Goal: Information Seeking & Learning: Learn about a topic

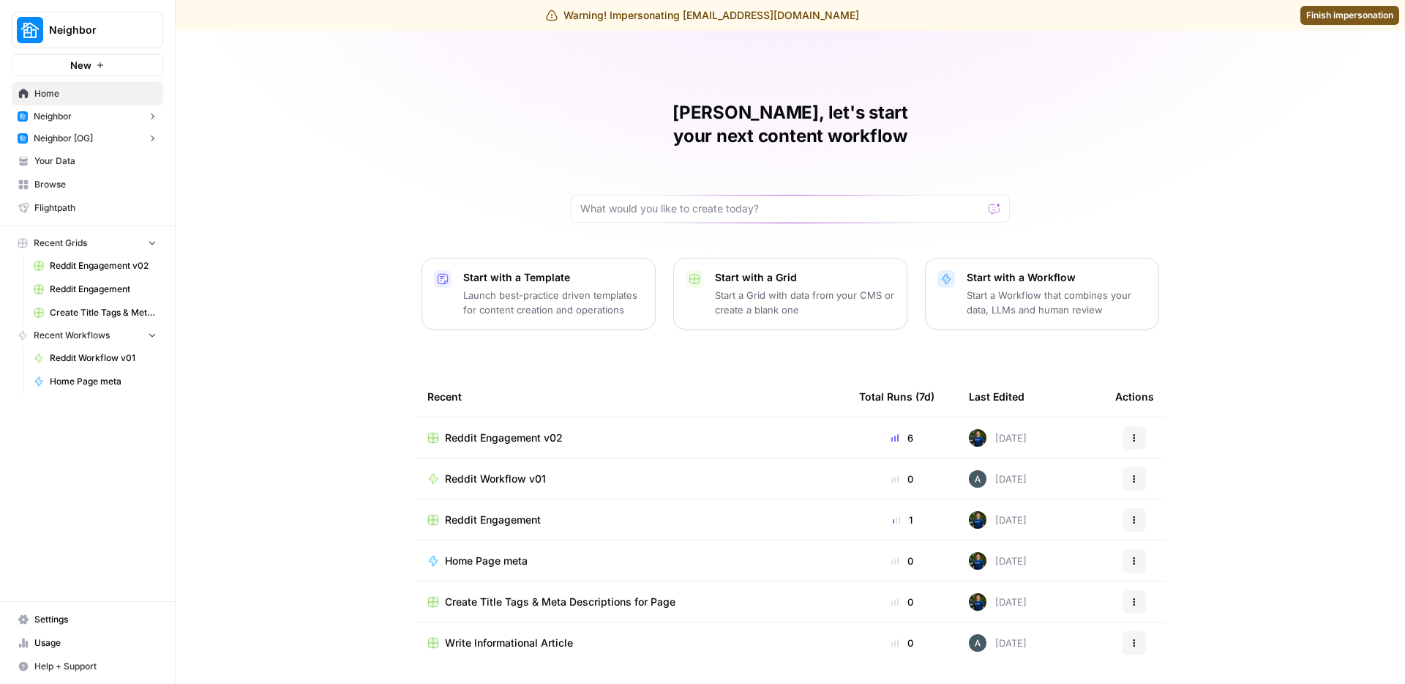
click at [77, 178] on span "Browse" at bounding box center [95, 184] width 122 height 13
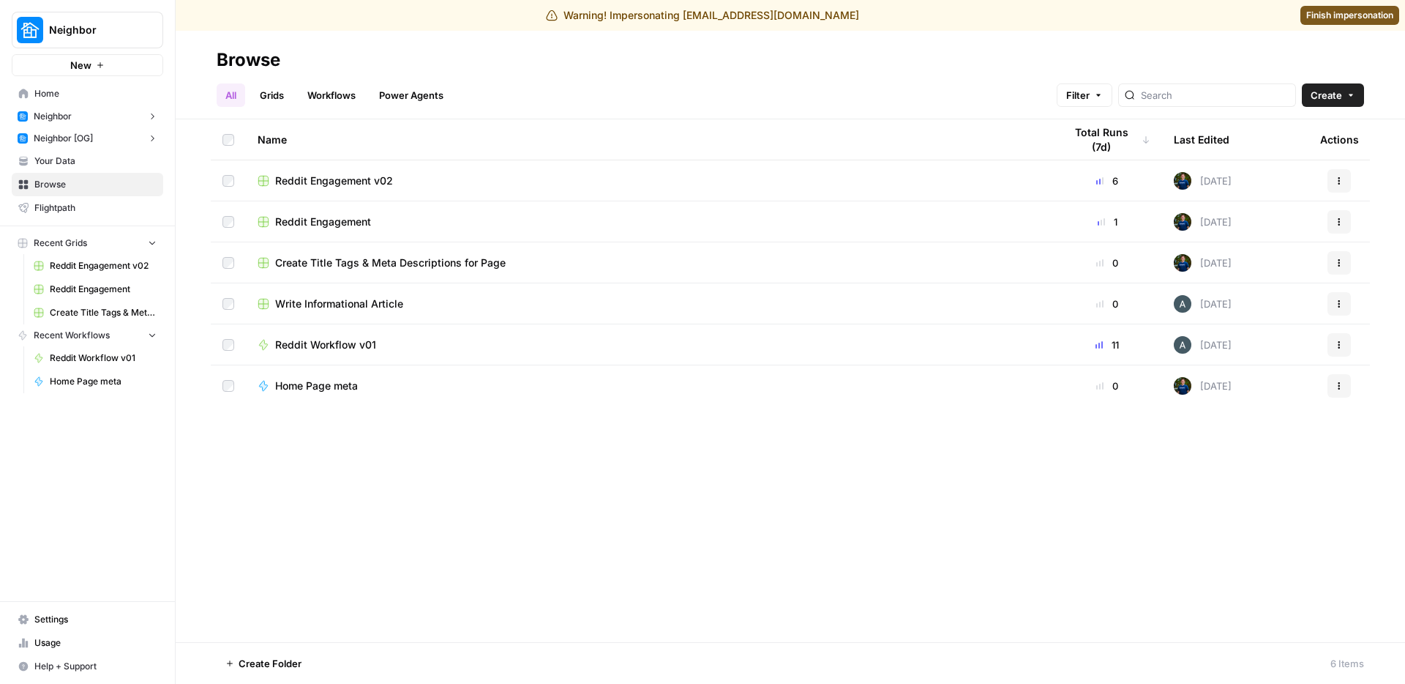
click at [45, 624] on span "Settings" at bounding box center [95, 619] width 122 height 13
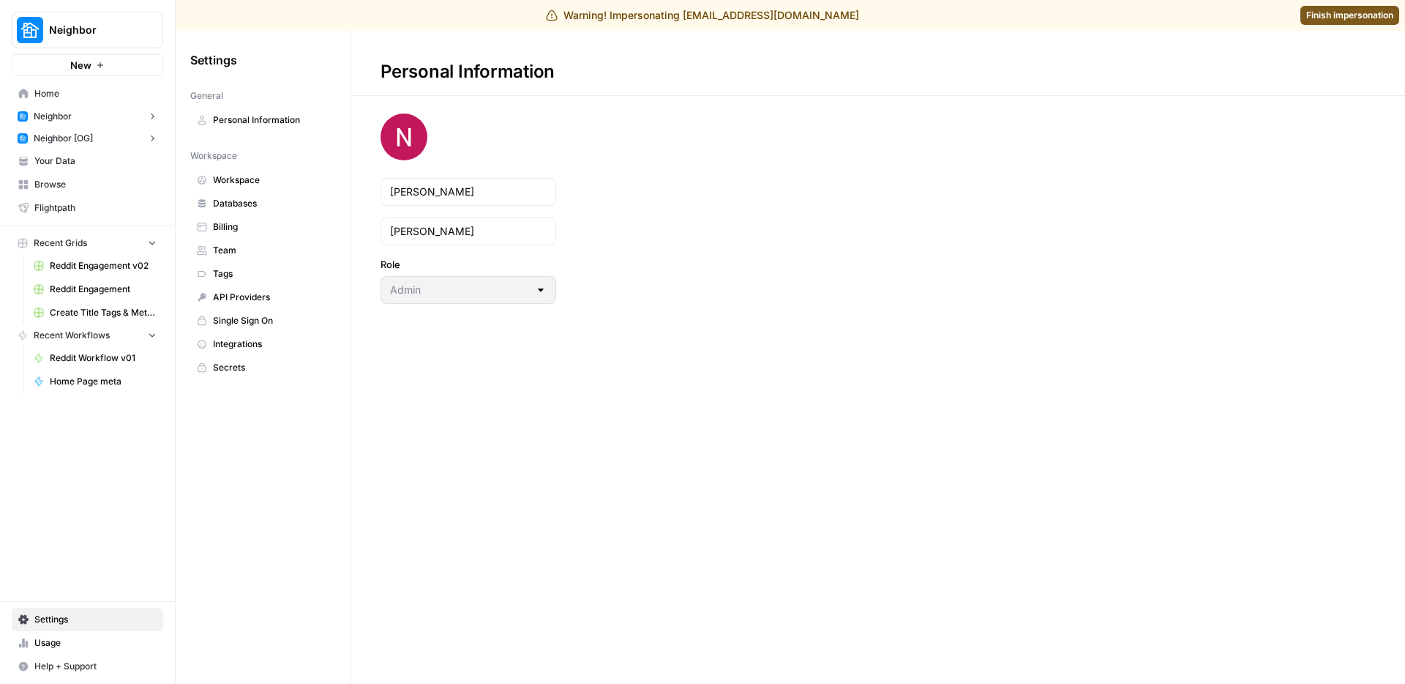
click at [264, 248] on span "Team" at bounding box center [271, 250] width 116 height 13
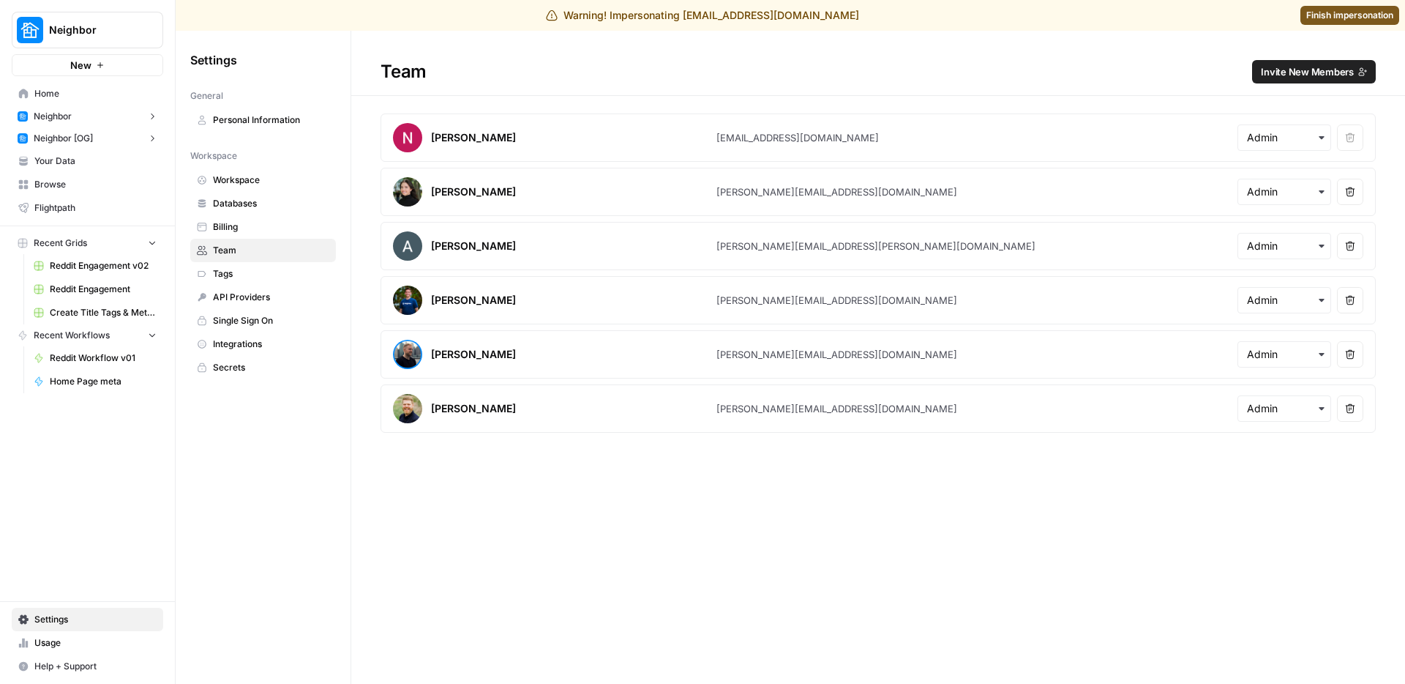
click at [88, 92] on span "Home" at bounding box center [95, 93] width 122 height 13
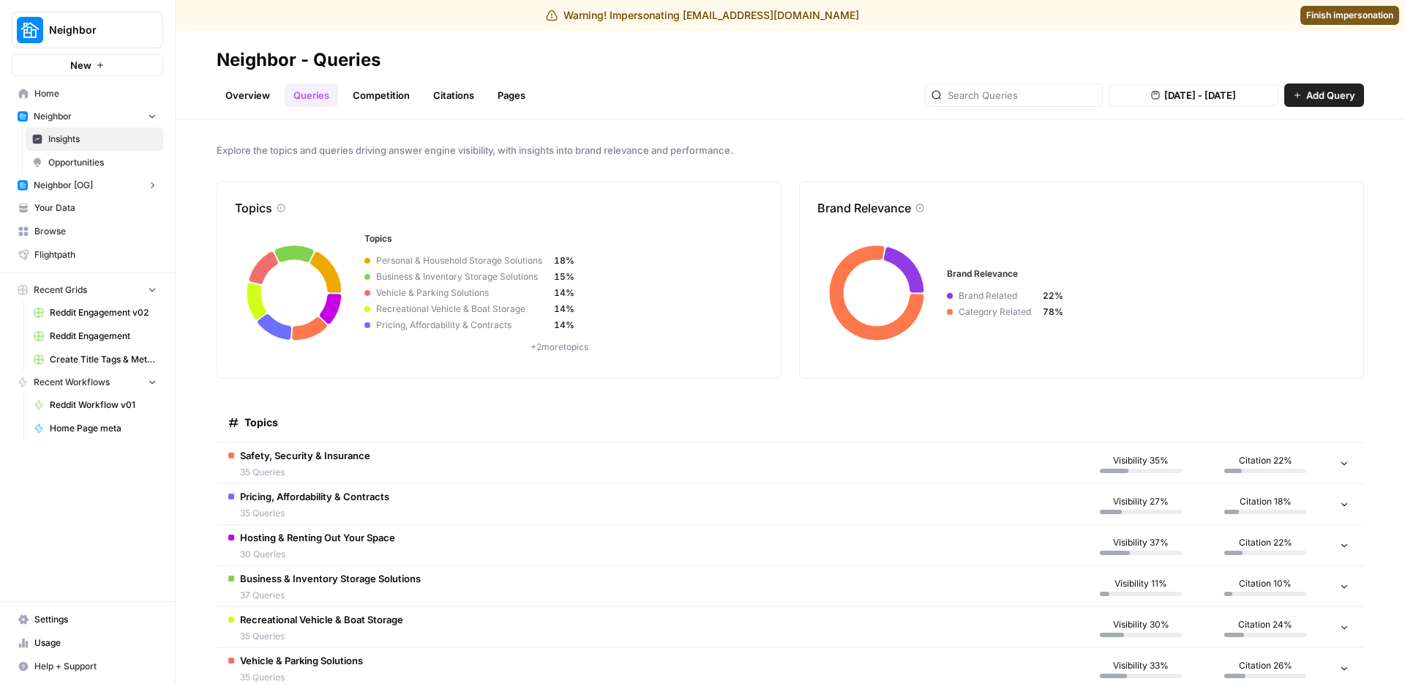
click at [360, 444] on td "Safety, Security & Insurance 35 Queries" at bounding box center [648, 463] width 862 height 40
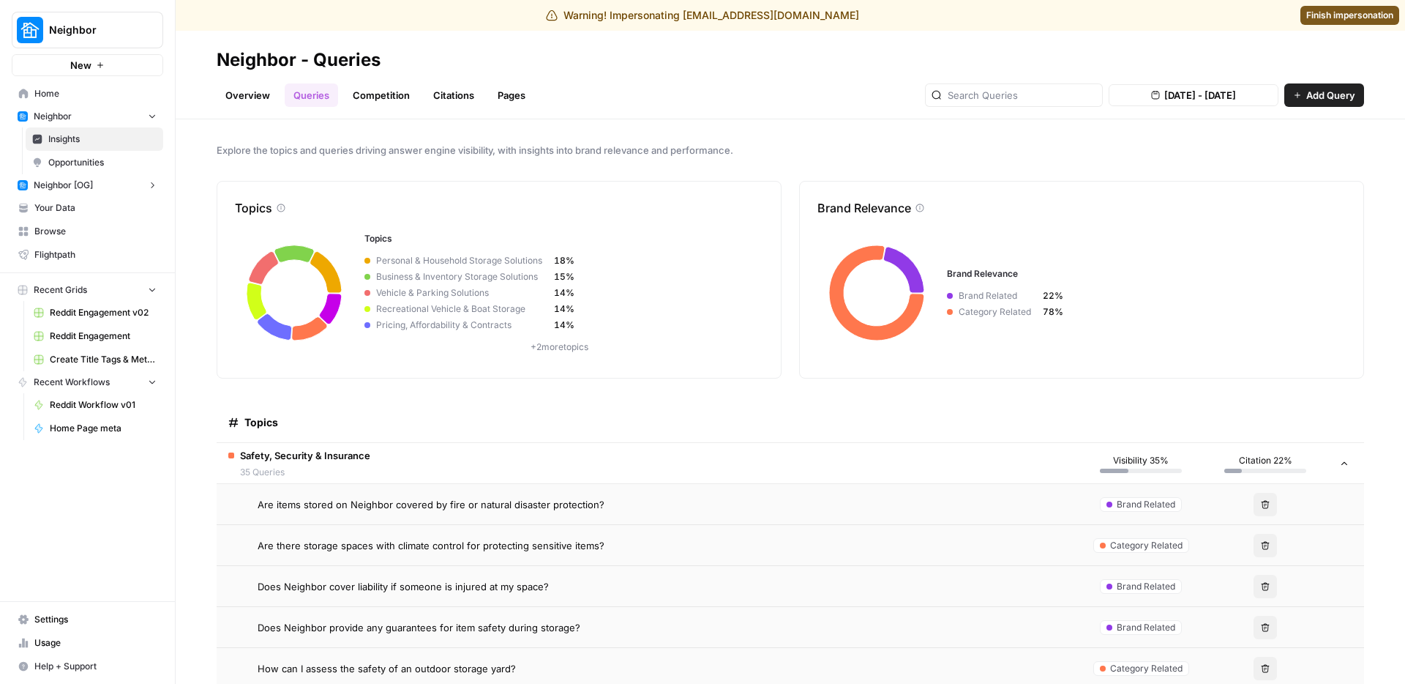
click at [315, 449] on span "Safety, Security & Insurance" at bounding box center [305, 455] width 130 height 15
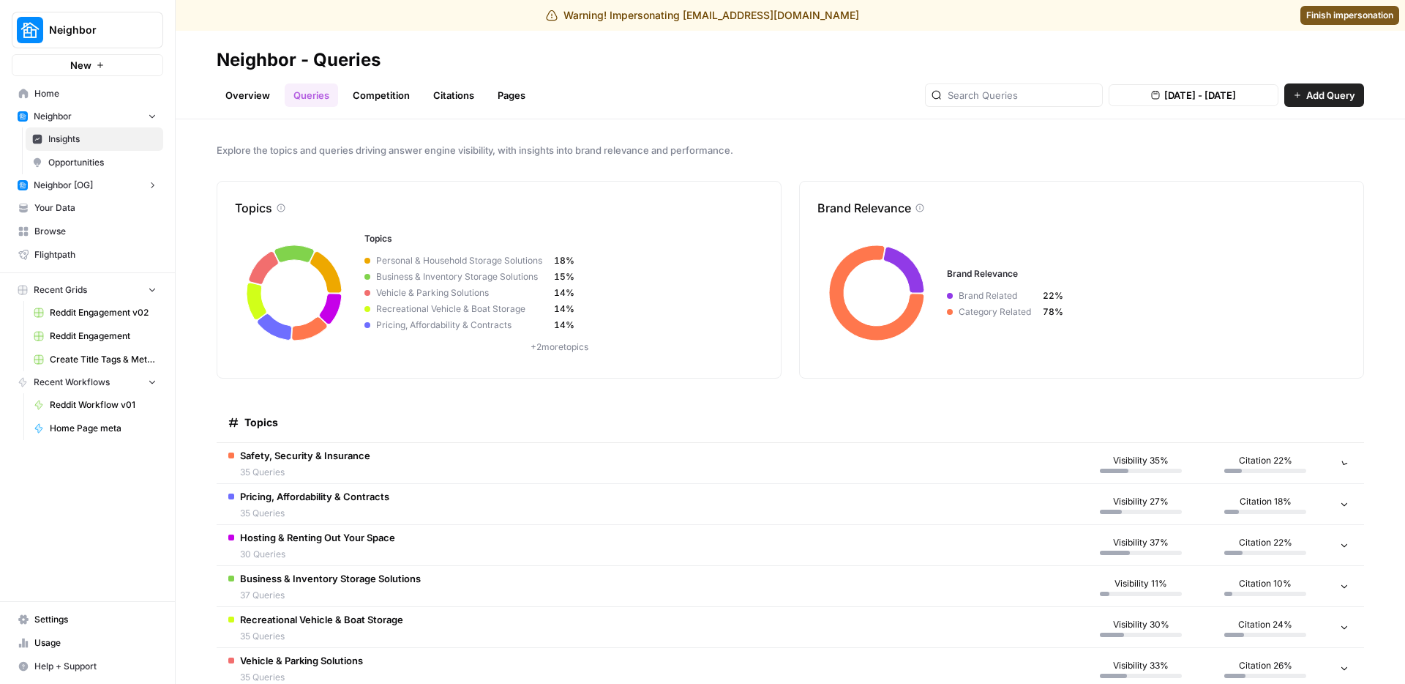
scroll to position [70, 0]
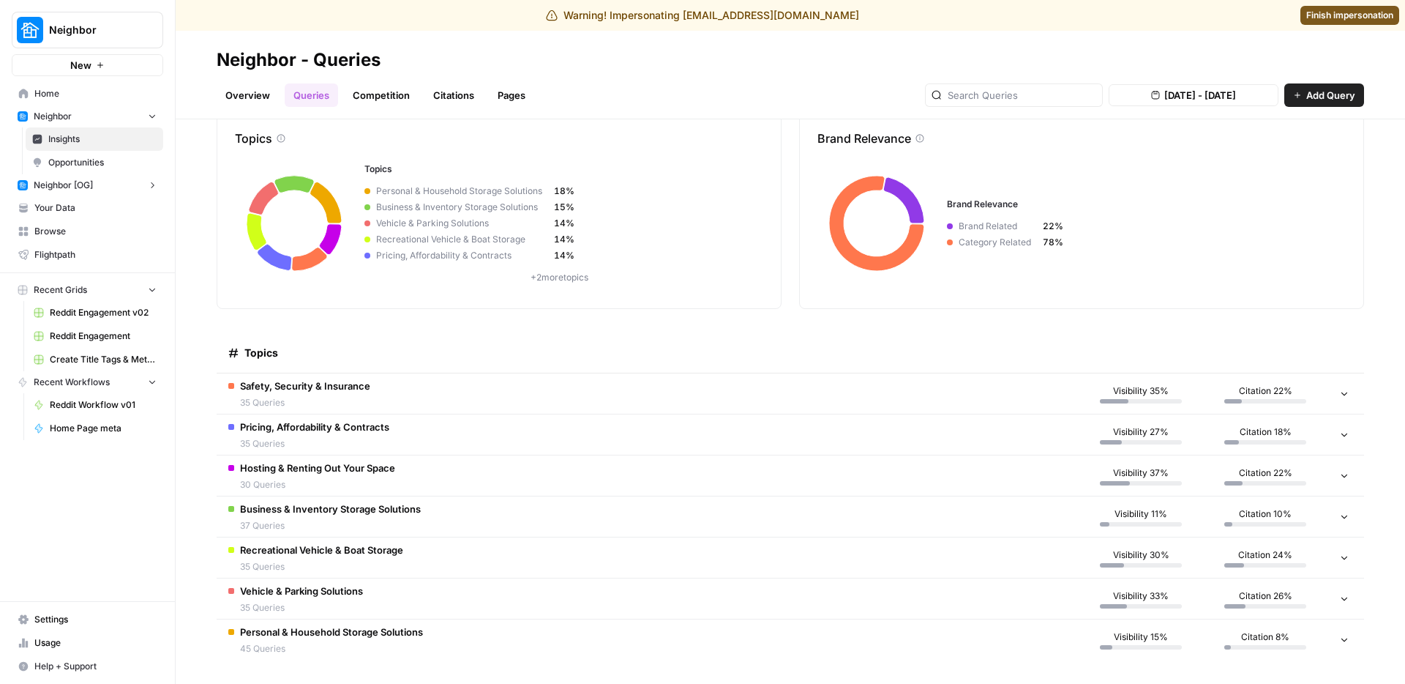
click at [324, 415] on td "Pricing, Affordability & Contracts 35 Queries" at bounding box center [648, 434] width 862 height 40
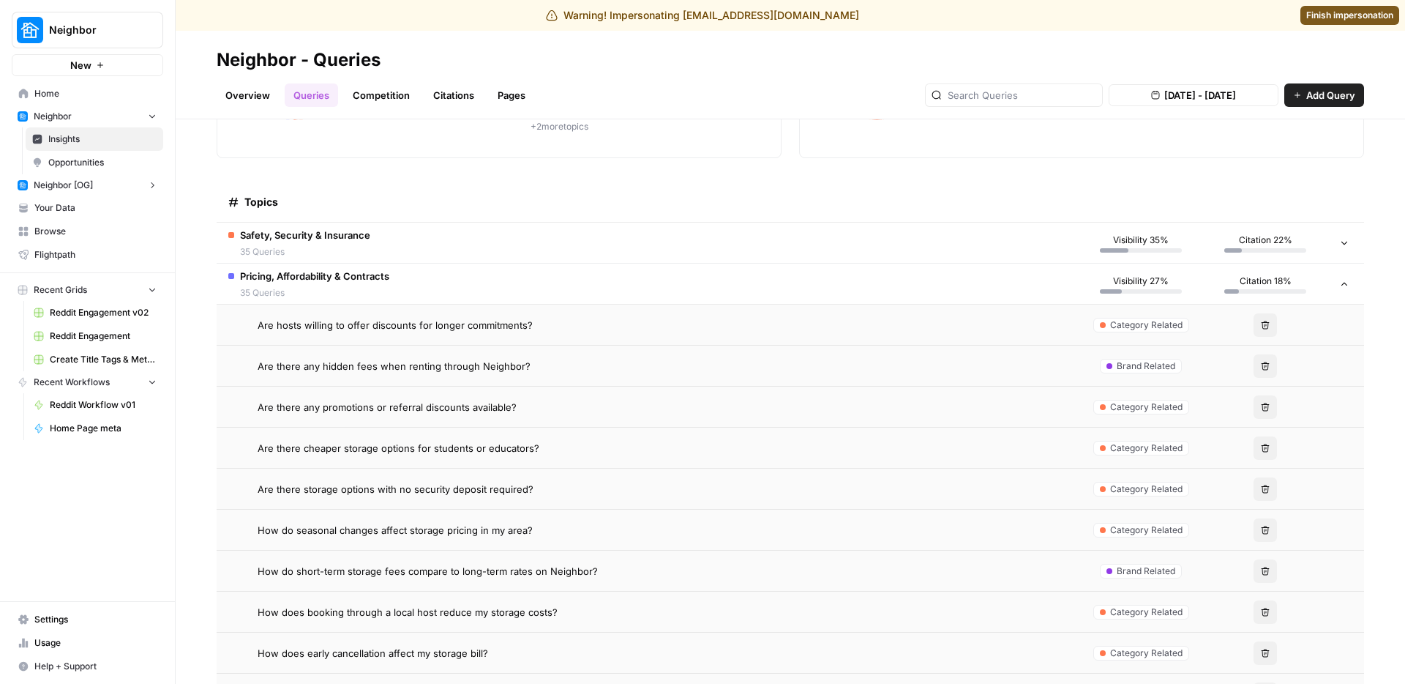
scroll to position [0, 0]
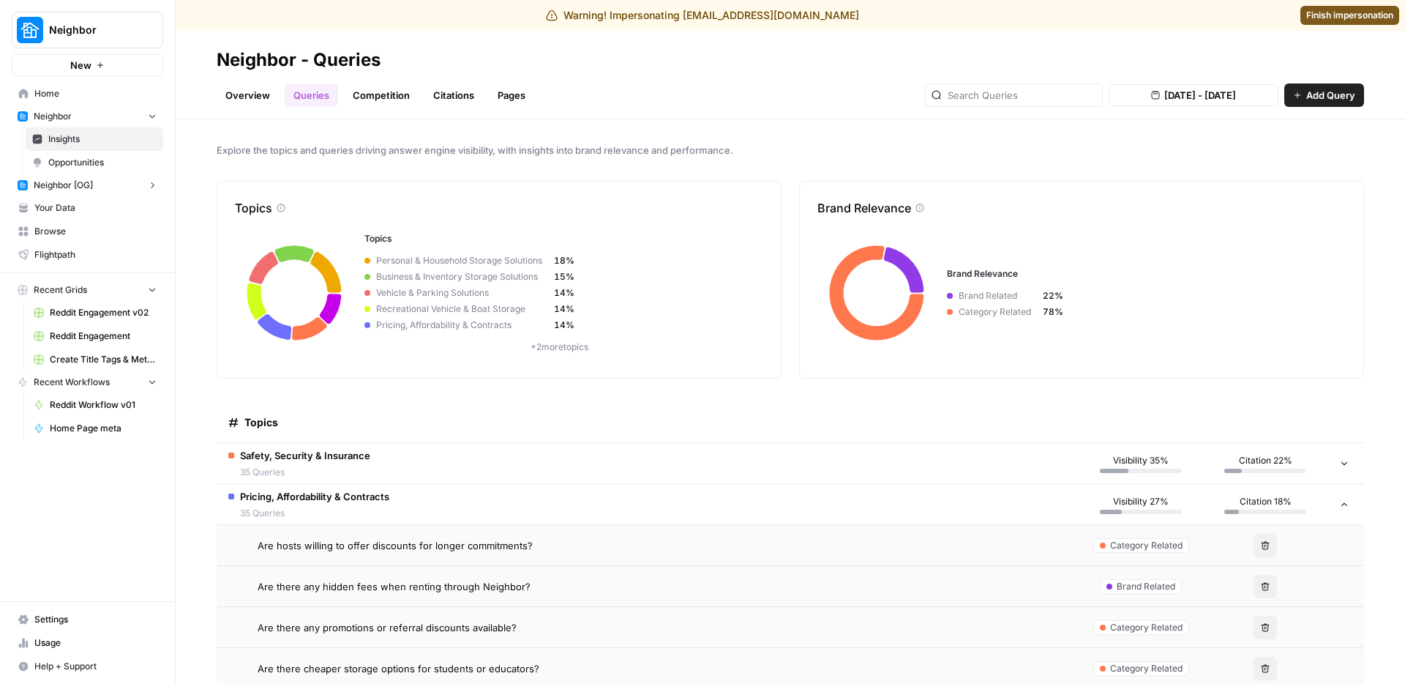
click at [939, 137] on div "Explore the topics and queries driving answer engine visibility, with insights …" at bounding box center [791, 401] width 1230 height 564
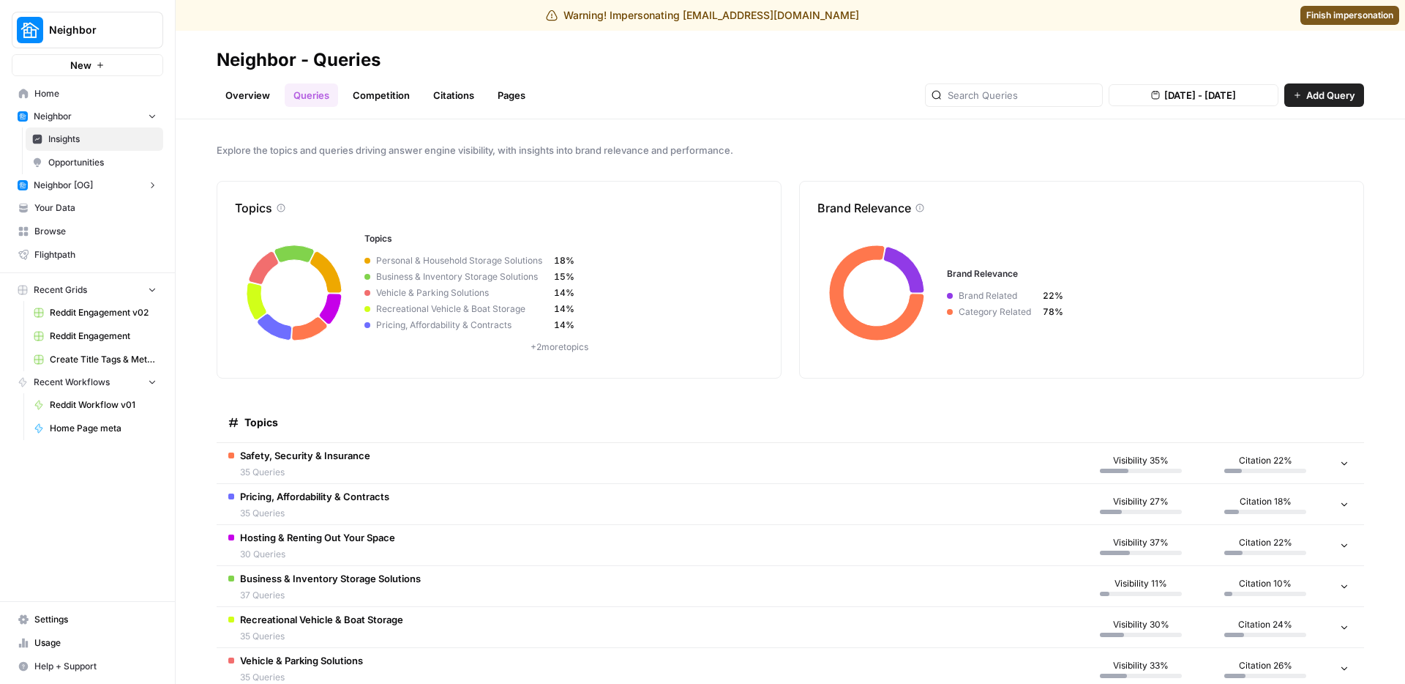
click at [796, 169] on div "Explore the topics and queries driving answer engine visibility, with insights …" at bounding box center [791, 401] width 1230 height 564
click at [812, 95] on div "Overview Queries Competition Citations Pages [DATE] - [DATE] Add Query" at bounding box center [791, 89] width 1148 height 35
click at [1334, 19] on span "Finish impersonation" at bounding box center [1349, 15] width 87 height 13
